Goal: Task Accomplishment & Management: Use online tool/utility

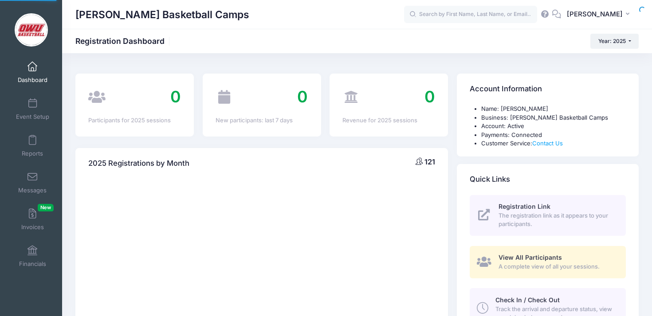
select select
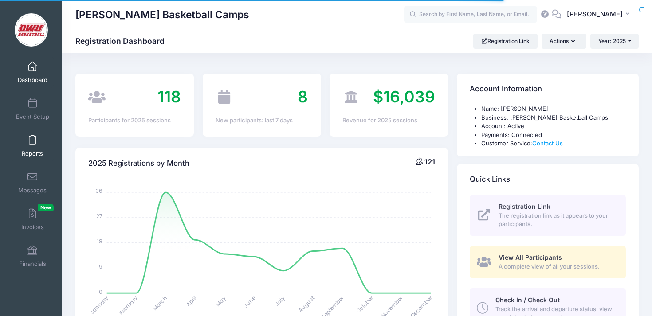
click at [32, 138] on span at bounding box center [32, 141] width 0 height 10
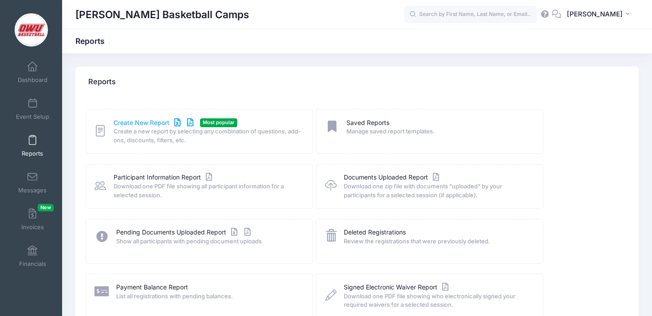
click at [149, 124] on link "Create New Report" at bounding box center [154, 122] width 82 height 9
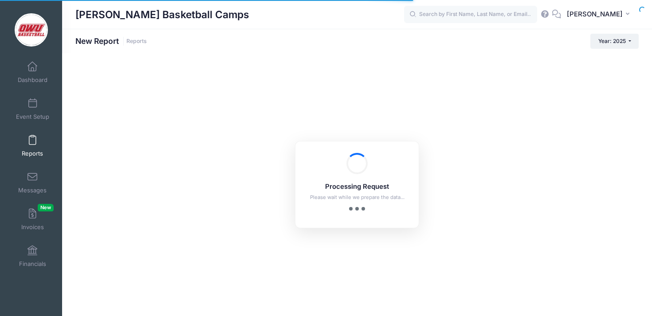
checkbox input "true"
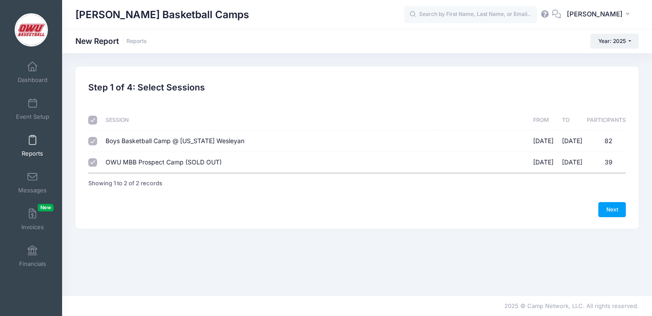
click at [167, 142] on span "Boys Basketball Camp @ Ohio Wesleyan" at bounding box center [175, 141] width 139 height 8
click at [97, 142] on input "Boys Basketball Camp @ Ohio Wesleyan 06/09/2025 - 06/12/2025 82" at bounding box center [92, 141] width 9 height 9
checkbox input "false"
click at [633, 212] on div "Previous Next Step 1 of 4: Select Sessions 1 Select Sessions 2 Select Informati…" at bounding box center [356, 147] width 563 height 162
click at [619, 212] on link "Next" at bounding box center [611, 209] width 27 height 15
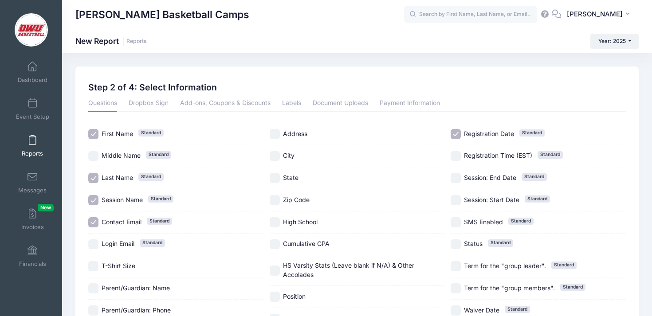
click at [124, 195] on span "Session Name Standard" at bounding box center [122, 199] width 41 height 9
checkbox input "false"
click at [124, 218] on span "Contact Email Standard" at bounding box center [122, 222] width 40 height 9
checkbox input "false"
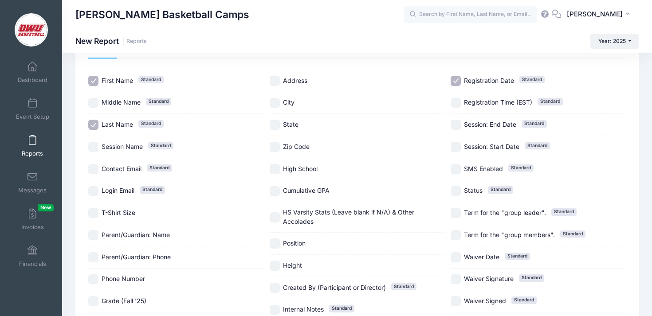
click at [124, 213] on span "T-Shirt Size" at bounding box center [119, 213] width 34 height 8
checkbox input "true"
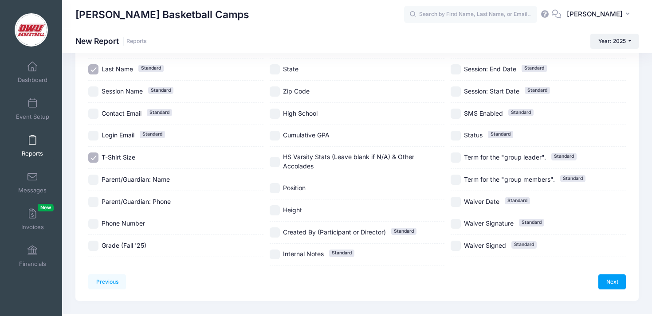
click at [128, 239] on div "Grade (Fall '25)" at bounding box center [175, 246] width 175 height 22
checkbox input "true"
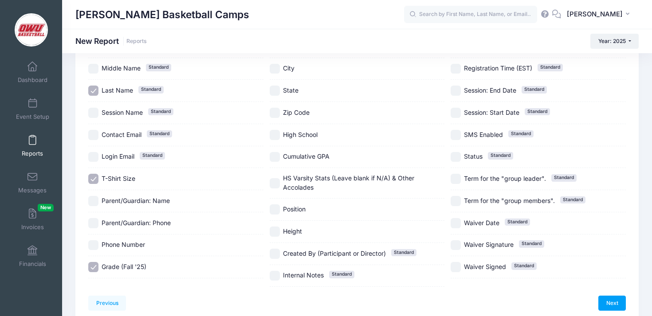
scroll to position [78, 0]
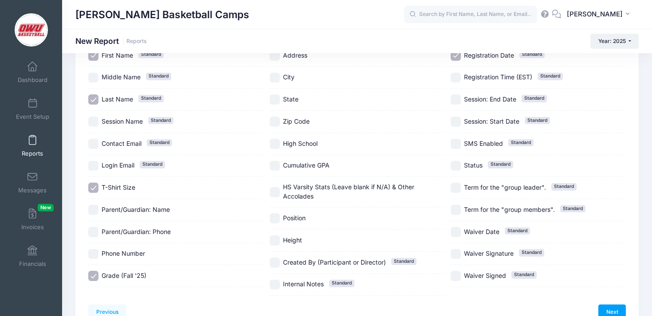
click at [301, 139] on span "High School" at bounding box center [300, 143] width 35 height 9
checkbox input "true"
click at [294, 98] on span "State" at bounding box center [291, 99] width 16 height 8
checkbox input "true"
click at [332, 283] on span "Standard" at bounding box center [341, 283] width 25 height 7
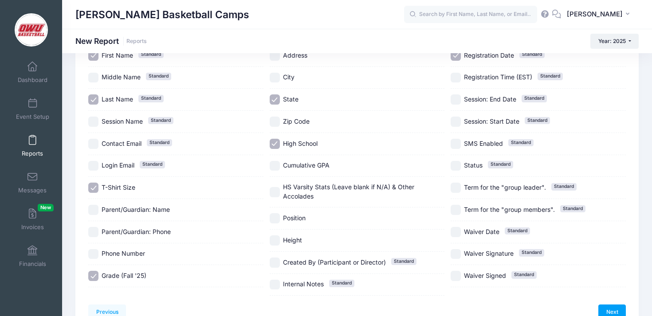
checkbox input "true"
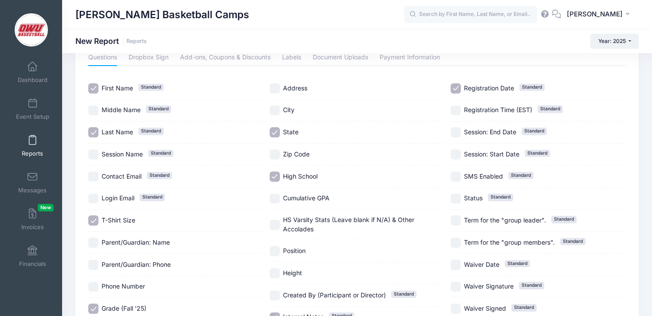
click at [496, 84] on span "Registration Date Standard" at bounding box center [489, 88] width 50 height 9
checkbox input "false"
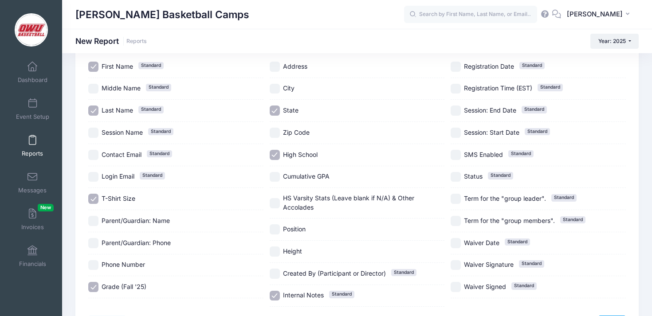
scroll to position [84, 0]
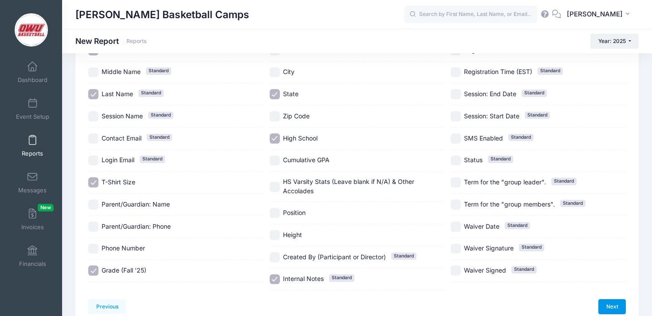
click at [609, 308] on link "Next" at bounding box center [611, 306] width 27 height 15
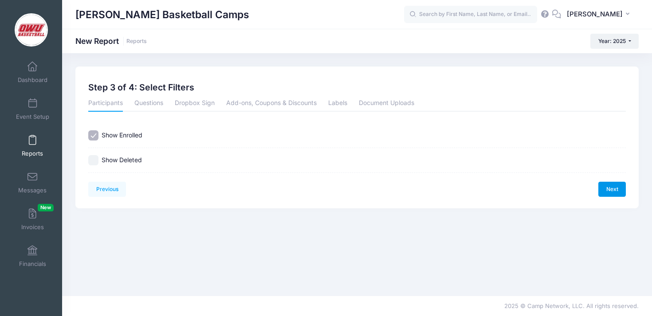
click at [621, 189] on link "Next" at bounding box center [611, 189] width 27 height 15
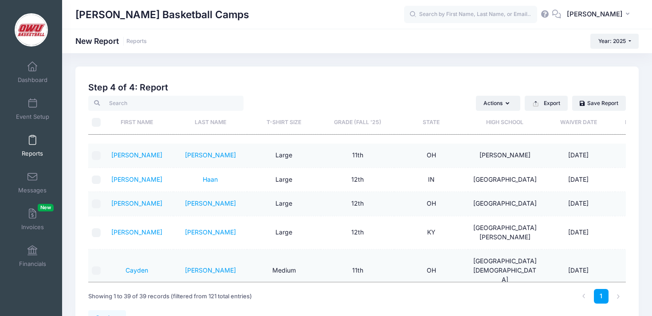
click at [195, 121] on th "Last Name" at bounding box center [210, 122] width 74 height 23
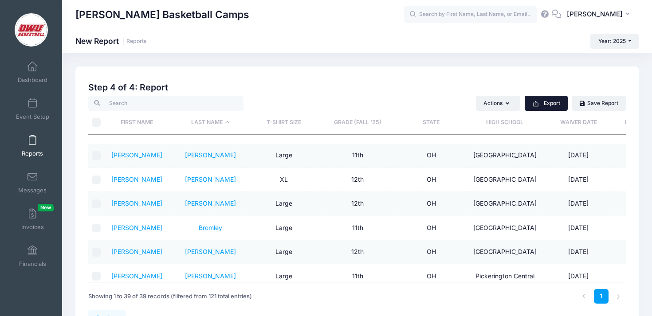
click at [539, 109] on button "Export" at bounding box center [545, 103] width 43 height 15
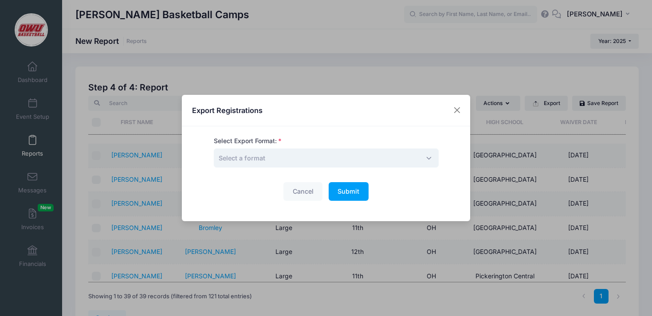
click at [313, 161] on span "Select a format" at bounding box center [326, 158] width 225 height 19
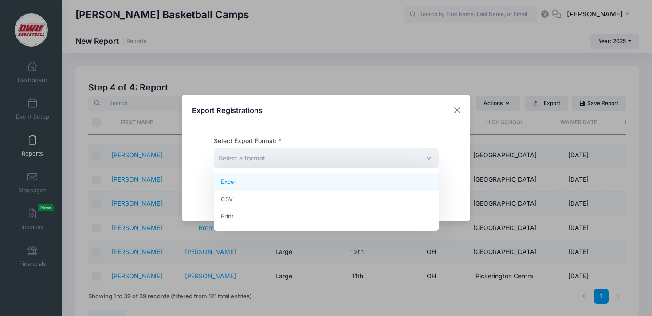
select select "excel"
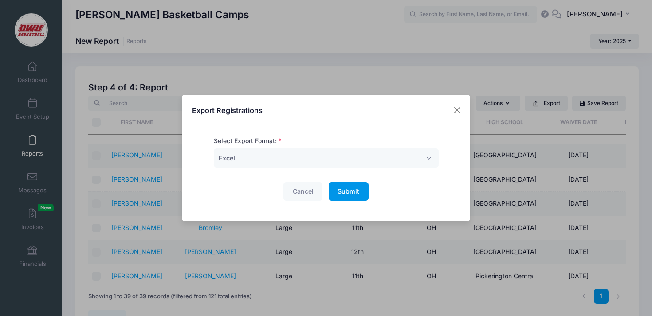
click at [358, 188] on span "Submit" at bounding box center [348, 192] width 22 height 8
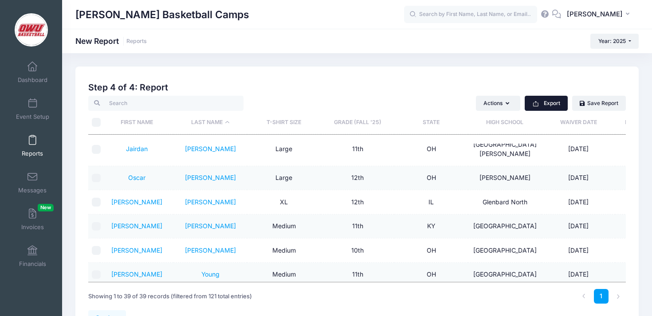
scroll to position [924, 0]
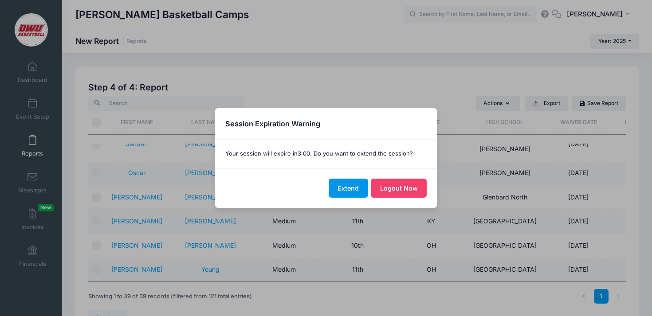
click at [360, 191] on button "Extend" at bounding box center [347, 188] width 39 height 19
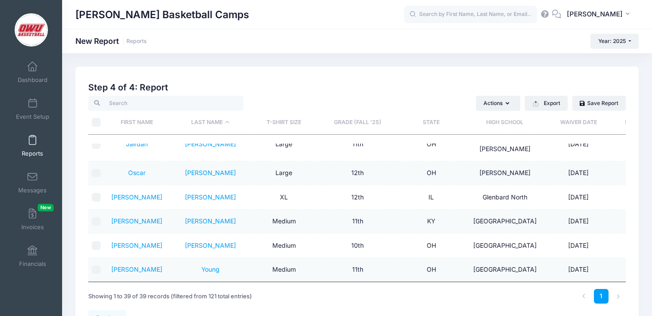
click at [346, 90] on h2 "Step 4 of 4: Report" at bounding box center [356, 87] width 537 height 10
click at [324, 52] on div "David Vogel Basketball Camps New Report Reports Year: 2025 Year: 2025 Year: 202…" at bounding box center [357, 41] width 590 height 24
click at [324, 58] on div "David Vogel Basketball Camps New Report Reports Year: 2025 Year: 2025 Year: 2024" at bounding box center [357, 201] width 590 height 297
click at [27, 245] on link "Financials" at bounding box center [33, 256] width 42 height 31
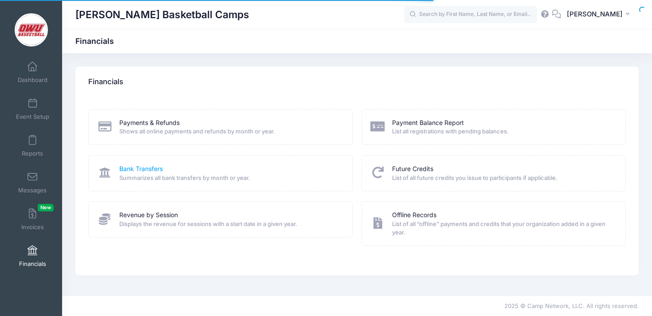
click at [141, 172] on link "Bank Transfers" at bounding box center [140, 168] width 43 height 9
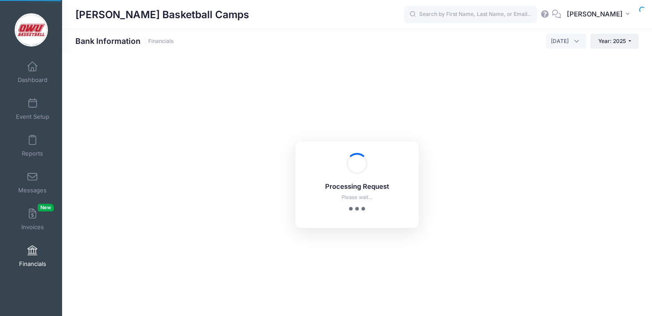
select select "10"
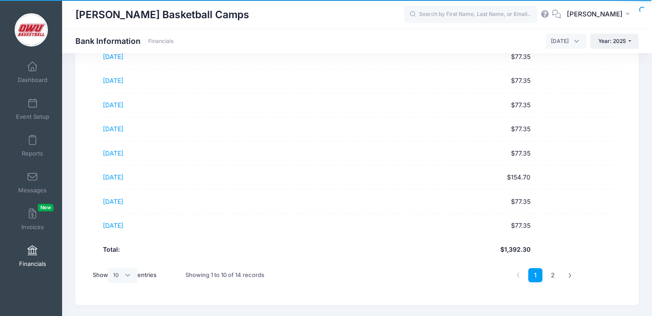
scroll to position [163, 0]
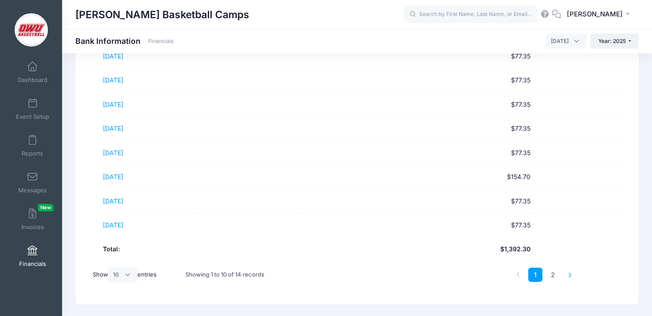
click at [572, 276] on link at bounding box center [570, 275] width 15 height 15
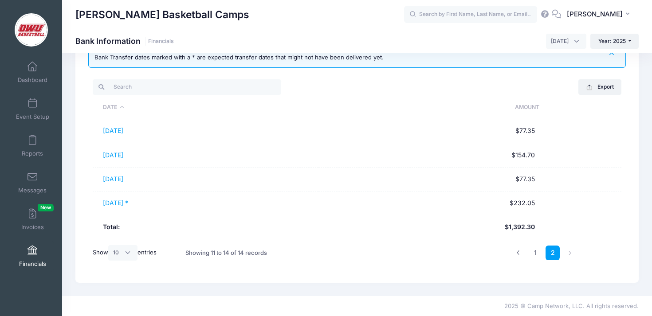
scroll to position [0, 0]
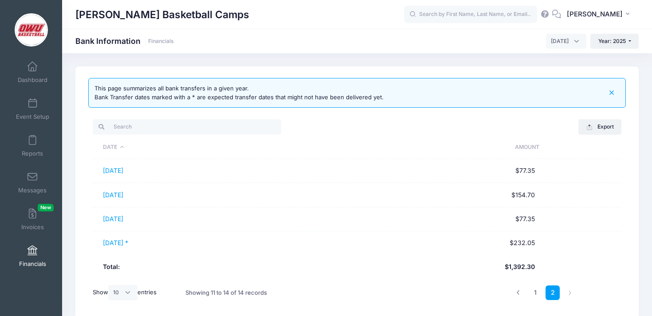
click at [25, 253] on link "Financials" at bounding box center [33, 256] width 42 height 31
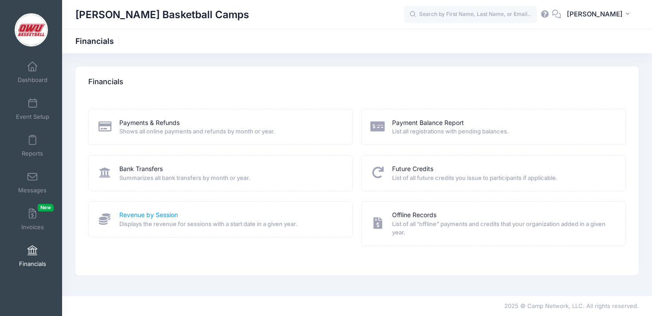
click at [155, 215] on link "Revenue by Session" at bounding box center [148, 215] width 59 height 9
